Goal: Transaction & Acquisition: Purchase product/service

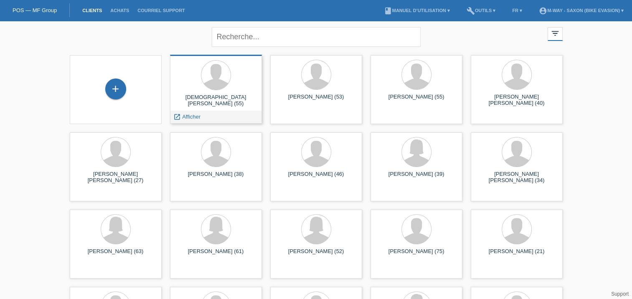
click at [232, 90] on div at bounding box center [216, 75] width 79 height 31
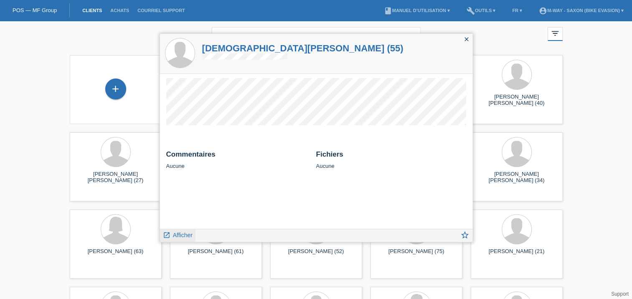
click at [186, 236] on span "Afficher" at bounding box center [183, 235] width 20 height 7
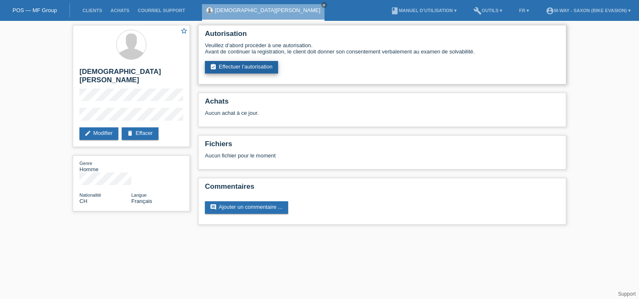
click at [257, 70] on link "assignment_turned_in Effectuer l’autorisation" at bounding box center [241, 67] width 73 height 13
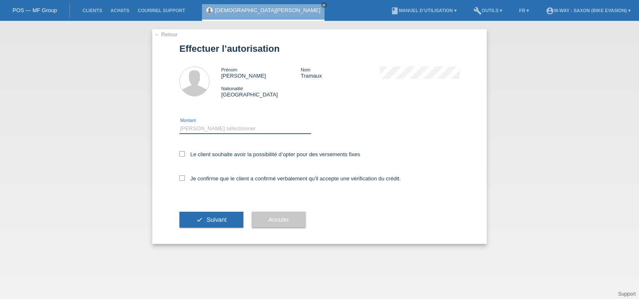
click at [251, 127] on select "Veuillez sélectionner CHF 1.00 - CHF 499.00 CHF 500.00 - CHF 1'999.00 CHF 2'000…" at bounding box center [245, 129] width 132 height 10
select select "3"
click at [179, 124] on select "Veuillez sélectionner CHF 1.00 - CHF 499.00 CHF 500.00 - CHF 1'999.00 CHF 2'000…" at bounding box center [245, 129] width 132 height 10
click at [184, 153] on icon at bounding box center [181, 153] width 5 height 5
click at [184, 153] on input "Le client souhaite avoir la possibilité d’opter pour des versements fixes" at bounding box center [181, 153] width 5 height 5
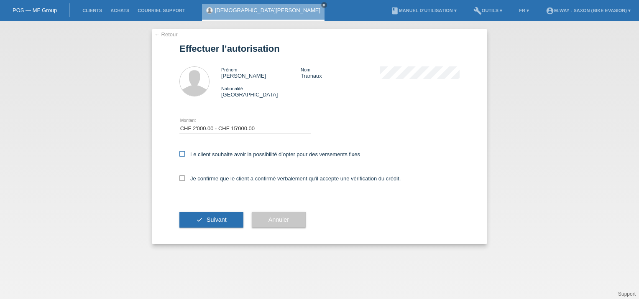
checkbox input "true"
click at [183, 176] on icon at bounding box center [181, 178] width 5 height 5
click at [183, 176] on input "Je confirme que le client a confirmé verbalement qu'il accepte une vérification…" at bounding box center [181, 178] width 5 height 5
checkbox input "true"
click at [202, 220] on button "check Suivant" at bounding box center [211, 220] width 64 height 16
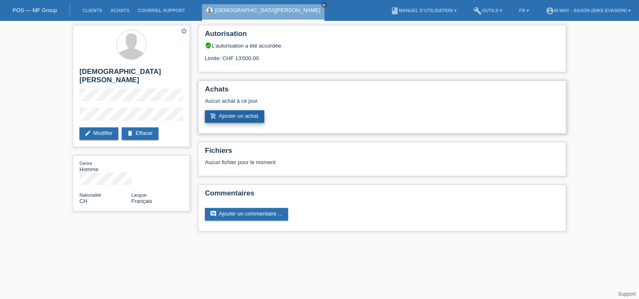
click at [246, 118] on link "add_shopping_cart Ajouter un achat" at bounding box center [234, 116] width 59 height 13
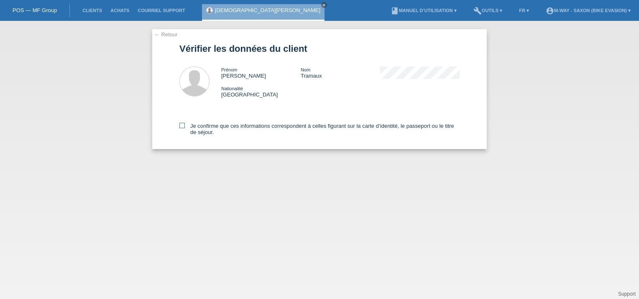
click at [182, 125] on icon at bounding box center [181, 125] width 5 height 5
click at [182, 125] on input "Je confirme que ces informations correspondent à celles figurant sur la carte d…" at bounding box center [181, 125] width 5 height 5
checkbox input "true"
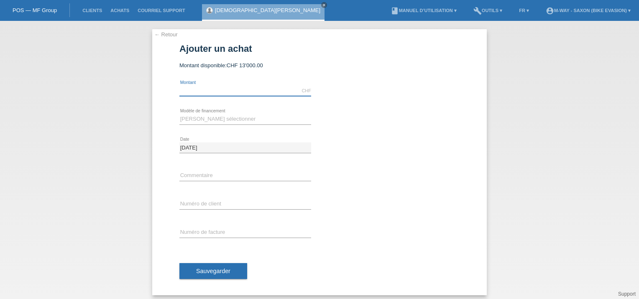
click at [220, 92] on input "text" at bounding box center [245, 91] width 132 height 10
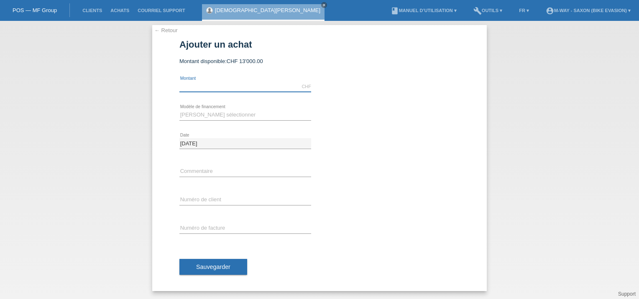
click at [206, 88] on input "text" at bounding box center [245, 86] width 132 height 10
drag, startPoint x: 199, startPoint y: 88, endPoint x: 142, endPoint y: 84, distance: 57.0
click at [142, 84] on div "← Retour Ajouter un achat Montant disponible: CHF 13'000.00 error" at bounding box center [319, 160] width 639 height 278
click at [504, 168] on div "← Retour Ajouter un achat Montant disponible: CHF 13'000.00 error" at bounding box center [319, 160] width 639 height 278
click at [281, 81] on input "text" at bounding box center [245, 86] width 132 height 10
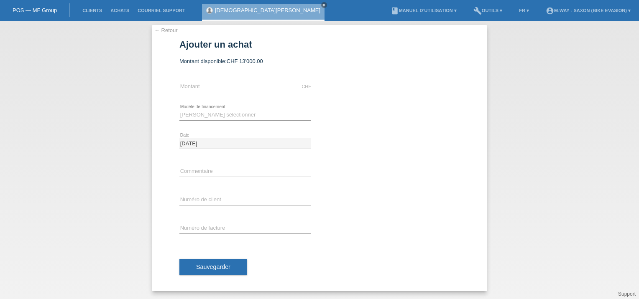
click at [152, 87] on div "← Retour Ajouter un achat Montant disponible: CHF 13'000.00 error Montant" at bounding box center [319, 158] width 334 height 266
click at [179, 89] on input "text" at bounding box center [245, 86] width 132 height 10
click at [464, 162] on div "← Retour Ajouter un achat Montant disponible: CHF 13'000.00 error Montant" at bounding box center [319, 158] width 334 height 266
click at [216, 112] on select "Veuillez sélectionner Taux fixes Achat sur facture avec paiement partiel" at bounding box center [245, 115] width 132 height 10
select select "77"
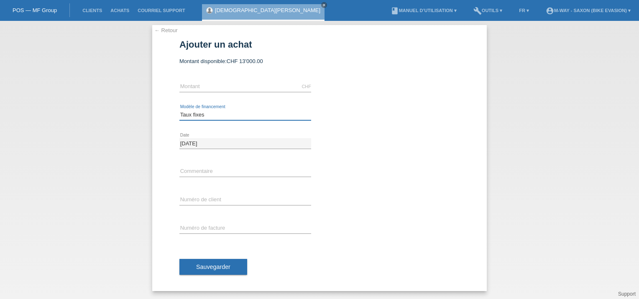
click at [179, 110] on select "Veuillez sélectionner Taux fixes Achat sur facture avec paiement partiel" at bounding box center [245, 115] width 132 height 10
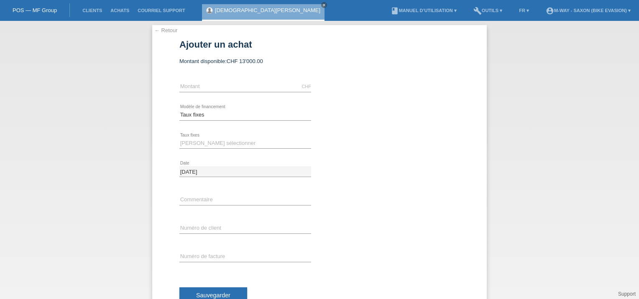
click at [212, 93] on div "CHF error Montant" at bounding box center [245, 87] width 132 height 28
click at [209, 90] on input "text" at bounding box center [245, 86] width 132 height 10
type input "2569.35"
click at [214, 145] on select "Veuillez sélectionner 4 versements 5 versements 6 versements 7 versements 8 ver…" at bounding box center [245, 143] width 132 height 10
select select "172"
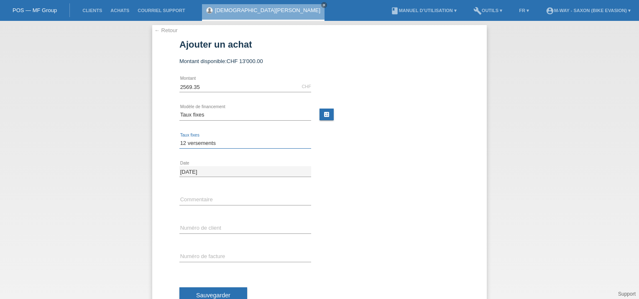
click at [179, 138] on select "Veuillez sélectionner 4 versements 5 versements 6 versements 7 versements 8 ver…" at bounding box center [245, 143] width 132 height 10
click at [188, 226] on input "text" at bounding box center [245, 228] width 132 height 10
type input "k540368"
click at [187, 256] on input "text" at bounding box center [245, 257] width 132 height 10
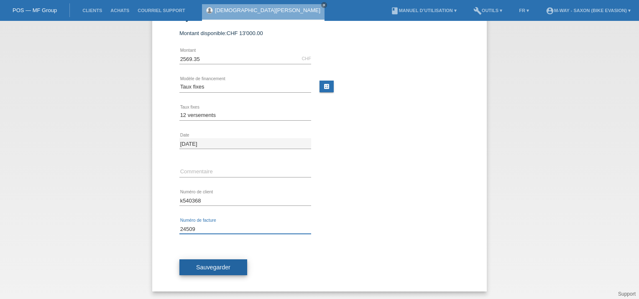
type input "24509"
click at [202, 265] on span "Sauvegarder" at bounding box center [213, 267] width 34 height 7
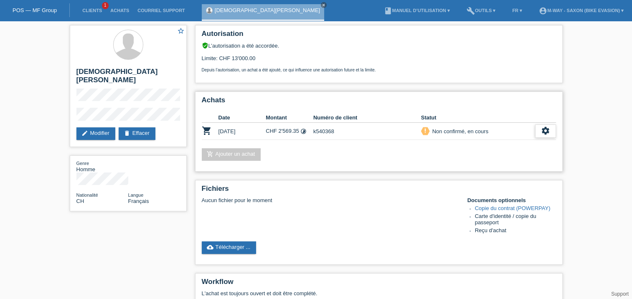
click at [550, 129] on icon "settings" at bounding box center [545, 130] width 9 height 9
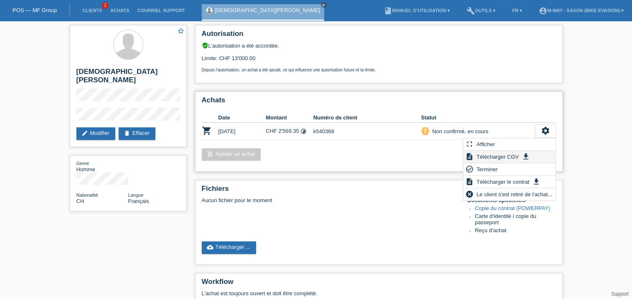
click at [517, 155] on span "Télécharger CGV" at bounding box center [498, 157] width 45 height 10
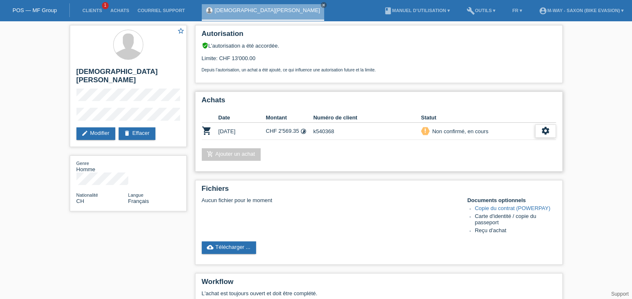
click at [542, 132] on icon "settings" at bounding box center [545, 130] width 9 height 9
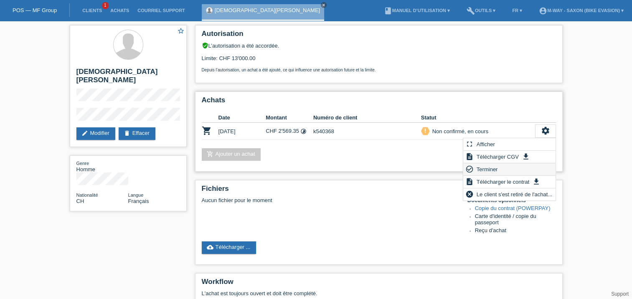
click at [493, 168] on span "Terminer" at bounding box center [488, 169] width 24 height 10
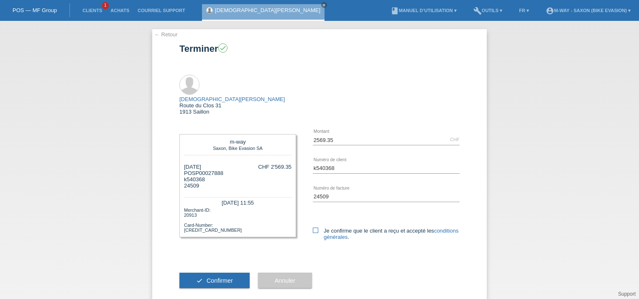
click at [316, 228] on icon at bounding box center [315, 230] width 5 height 5
click at [316, 228] on input "Je confirme que le client a reçu et accepté les conditions générales ." at bounding box center [315, 230] width 5 height 5
checkbox input "true"
click at [211, 273] on button "check Confirmer" at bounding box center [214, 281] width 70 height 16
